Goal: Register for event/course

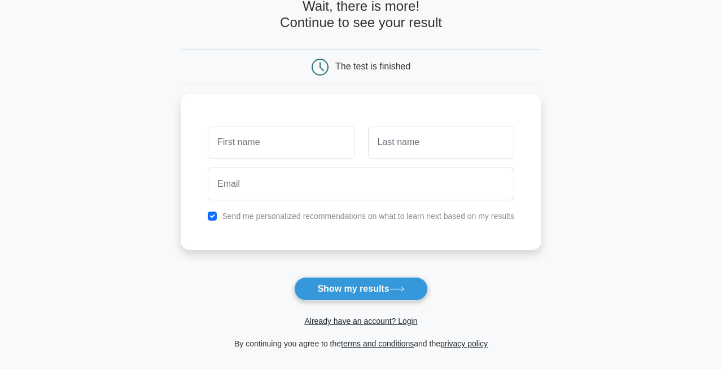
scroll to position [72, 0]
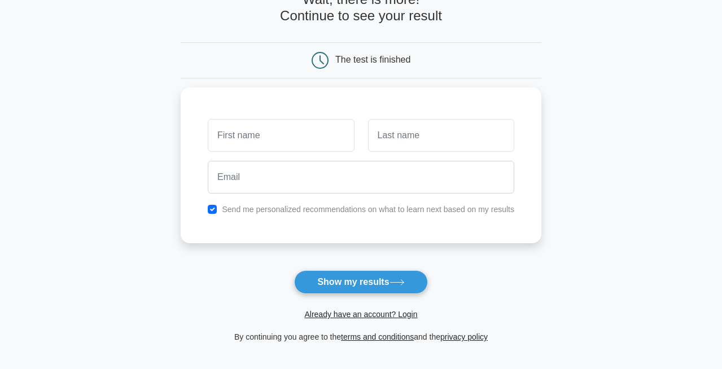
click at [372, 281] on button "Show my results" at bounding box center [360, 282] width 133 height 24
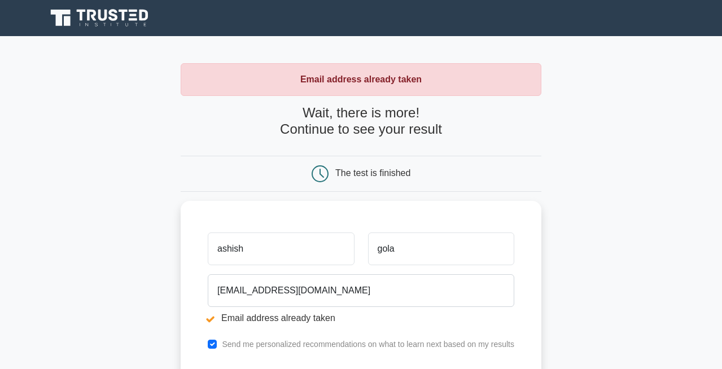
scroll to position [125, 0]
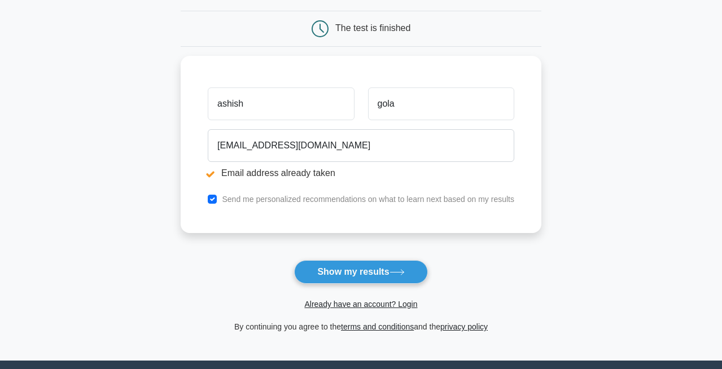
scroll to position [144, 0]
